Goal: Information Seeking & Learning: Learn about a topic

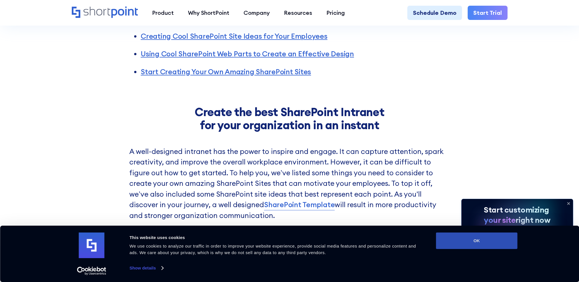
click at [486, 242] on button "OK" at bounding box center [476, 241] width 81 height 17
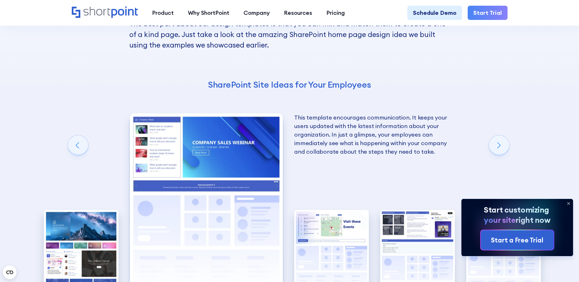
scroll to position [1254, 0]
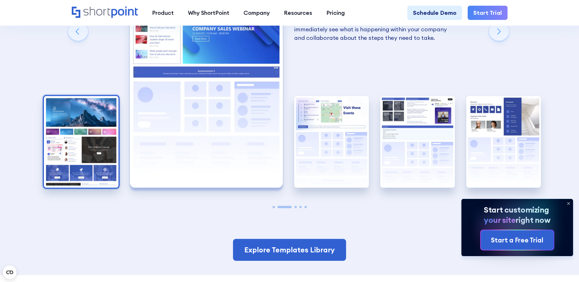
click at [99, 144] on img "1 / 5" at bounding box center [81, 142] width 75 height 92
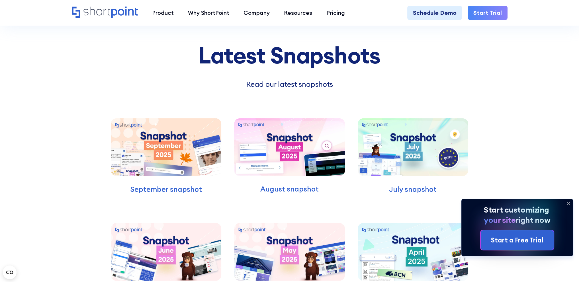
scroll to position [1767, 0]
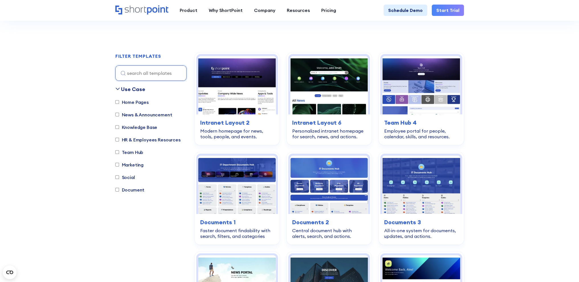
scroll to position [134, 0]
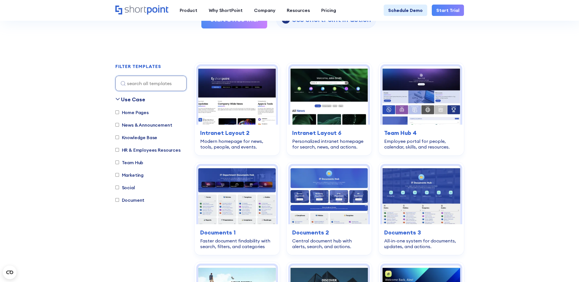
click at [131, 164] on label "Team Hub" at bounding box center [129, 162] width 28 height 7
click at [119, 164] on input "Team Hub" at bounding box center [117, 163] width 4 height 4
checkbox input "true"
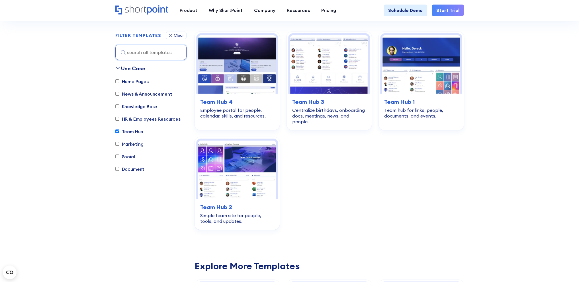
scroll to position [168, 0]
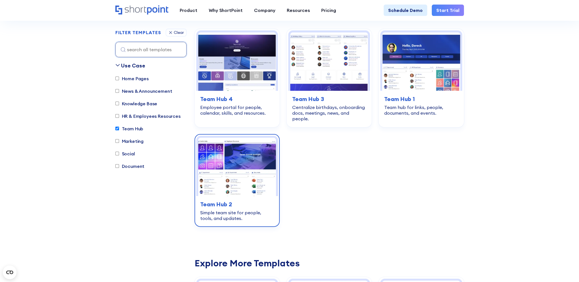
drag, startPoint x: 236, startPoint y: 173, endPoint x: 272, endPoint y: 152, distance: 41.4
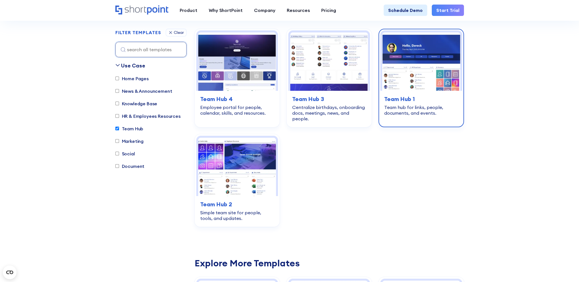
drag, startPoint x: 399, startPoint y: 71, endPoint x: 384, endPoint y: 70, distance: 14.6
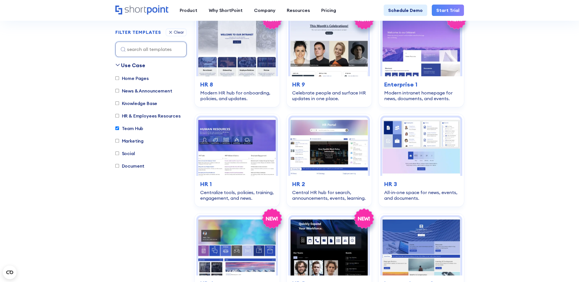
scroll to position [710, 0]
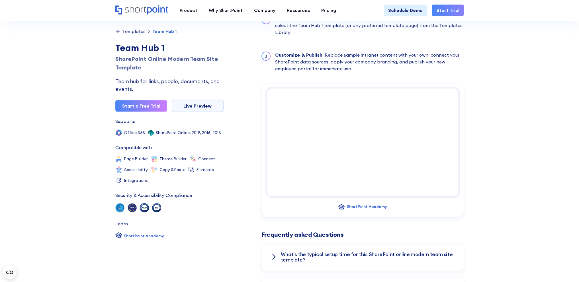
scroll to position [570, 0]
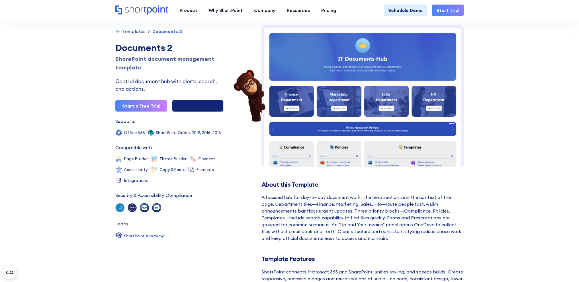
scroll to position [28, 0]
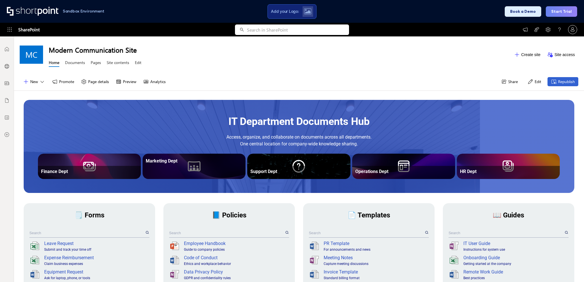
click at [212, 170] on div "Marketing Dept" at bounding box center [193, 166] width 103 height 25
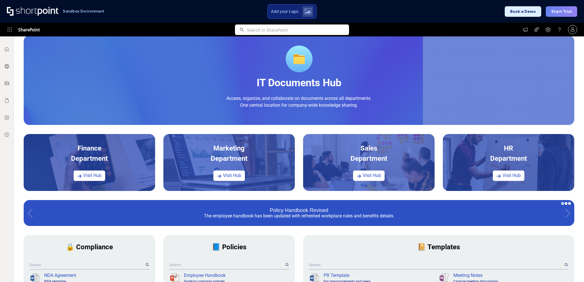
scroll to position [28, 0]
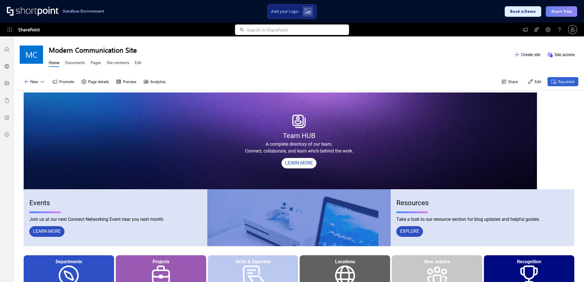
drag, startPoint x: 200, startPoint y: 141, endPoint x: 163, endPoint y: 152, distance: 38.7
click at [163, 152] on div "Team HUB A complete directory of our team. Connect, collaborate, and learn who’…" at bounding box center [299, 143] width 550 height 24
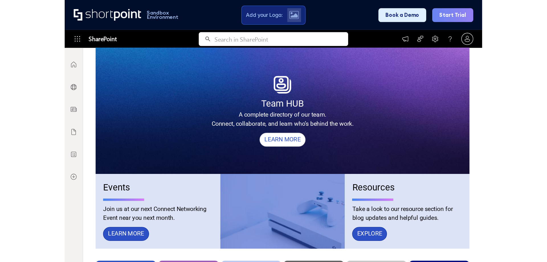
scroll to position [4, 4]
